Goal: Task Accomplishment & Management: Use online tool/utility

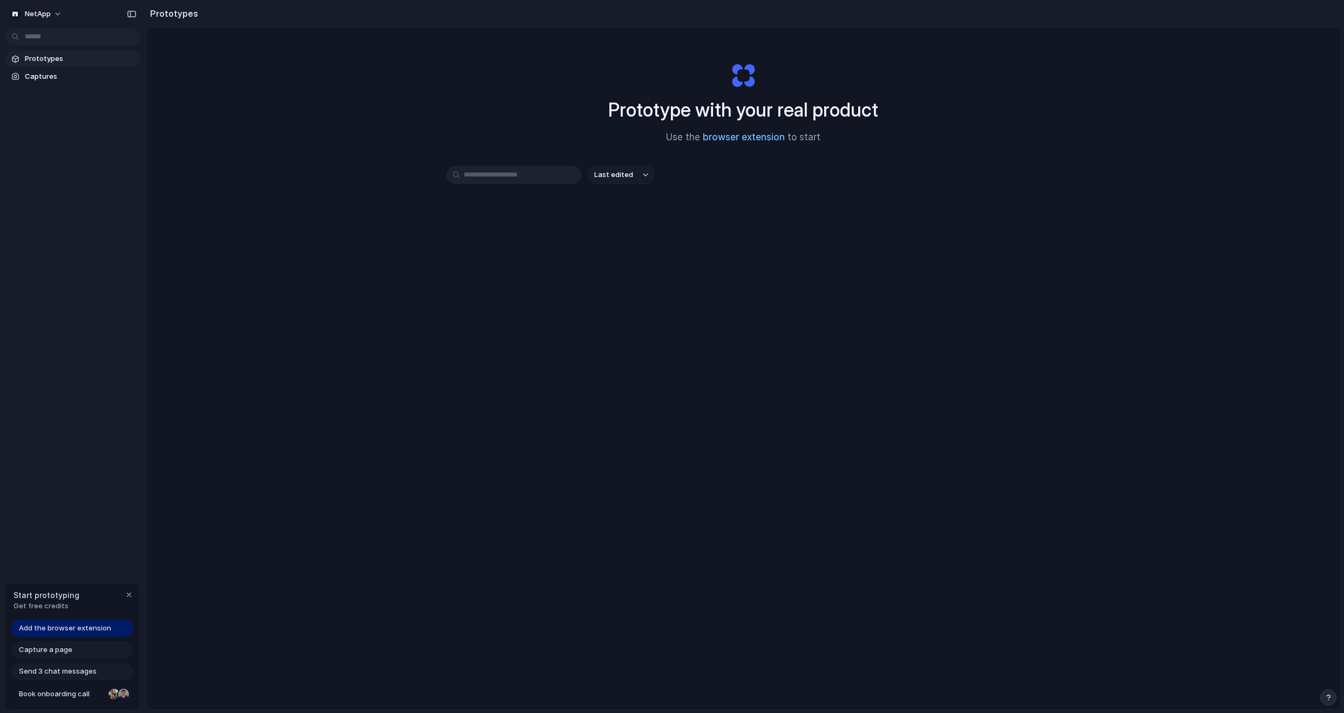
click at [740, 140] on link "browser extension" at bounding box center [744, 137] width 82 height 11
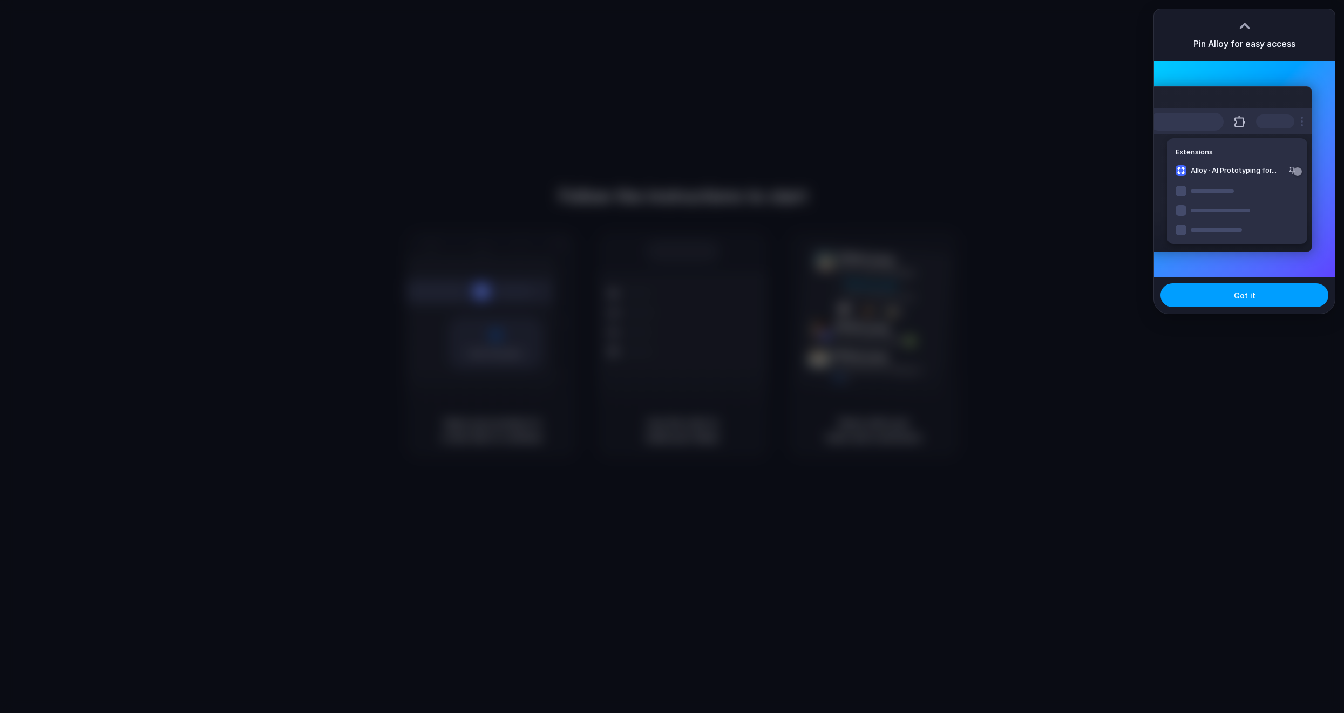
click at [1248, 297] on span "Got it" at bounding box center [1245, 295] width 22 height 11
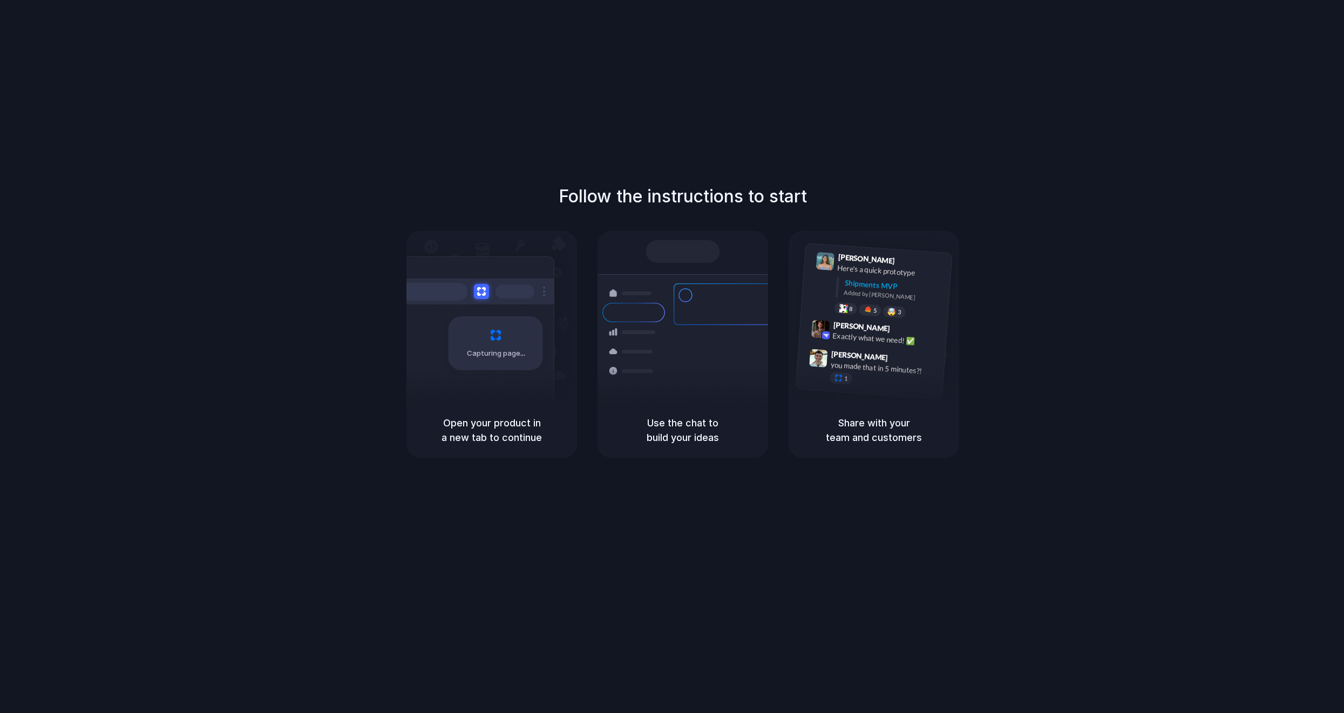
click at [708, 381] on div "Bulk order processing 8 pallets • Warehouse B • Packed" at bounding box center [747, 396] width 146 height 31
click at [499, 335] on div "Capturing page" at bounding box center [496, 343] width 94 height 54
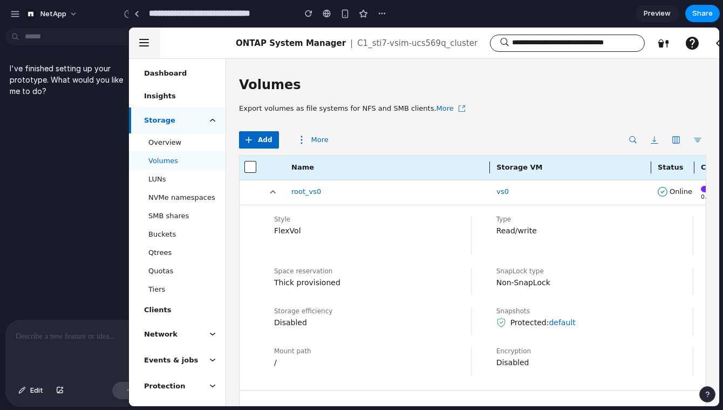
drag, startPoint x: 242, startPoint y: 85, endPoint x: 128, endPoint y: 88, distance: 113.9
